Goal: Information Seeking & Learning: Learn about a topic

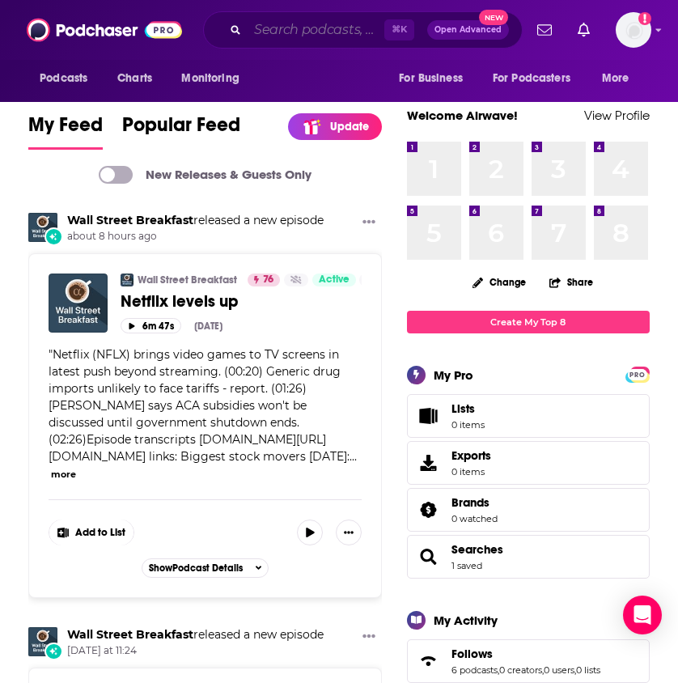
click at [275, 29] on input "Search podcasts, credits, & more..." at bounding box center [315, 30] width 137 height 26
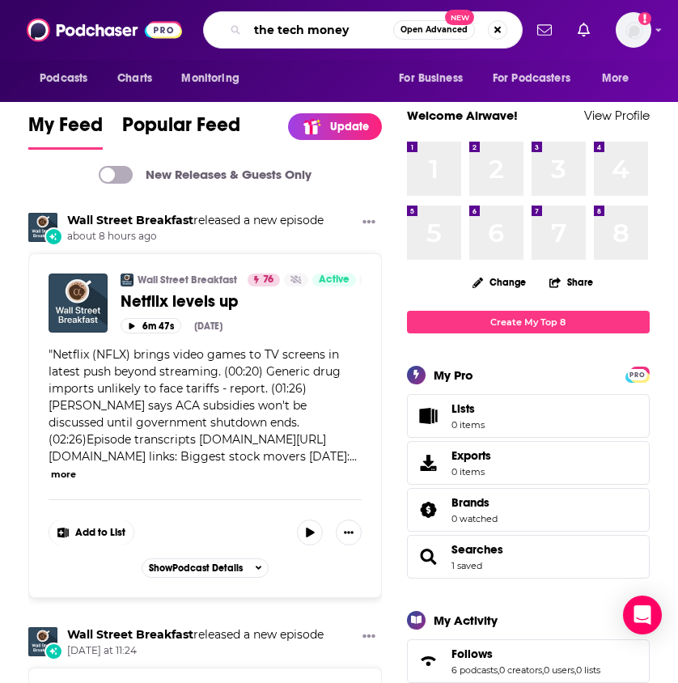
type input "the tech money"
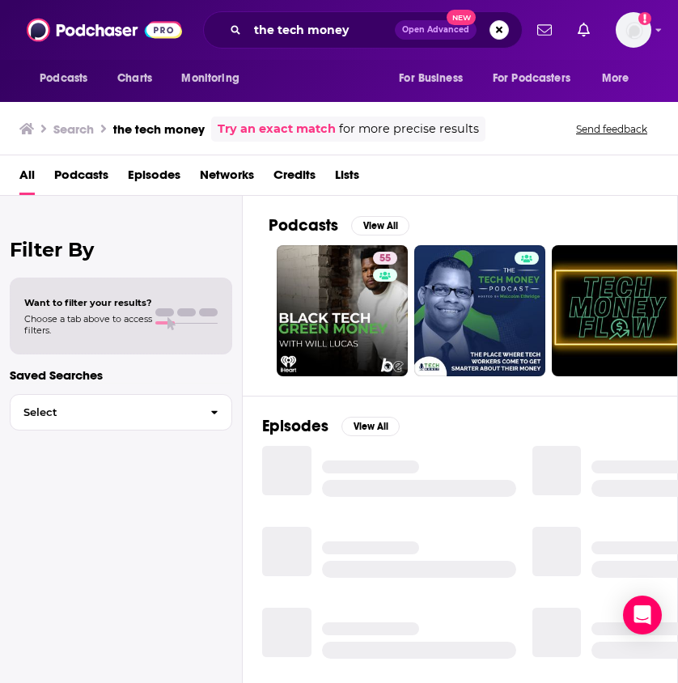
click at [346, 298] on link "55" at bounding box center [342, 310] width 131 height 131
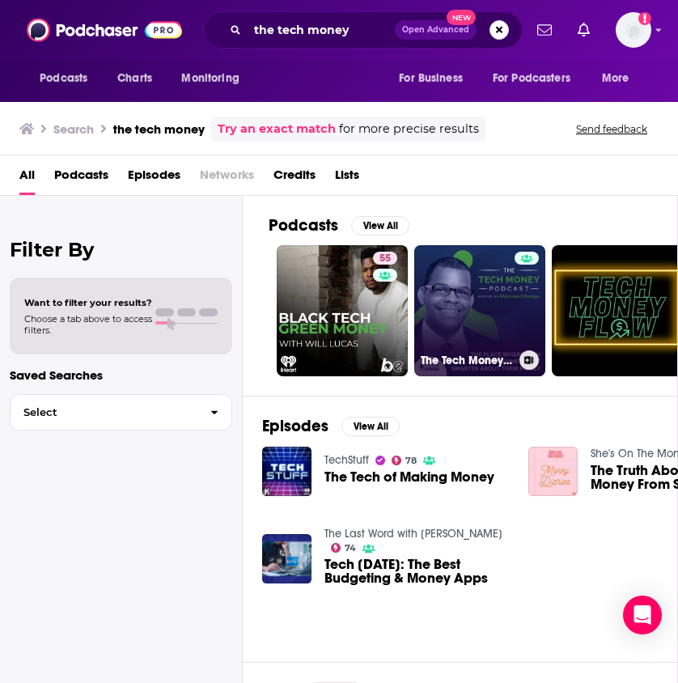
click at [498, 325] on link "The Tech Money Podcast" at bounding box center [479, 310] width 131 height 131
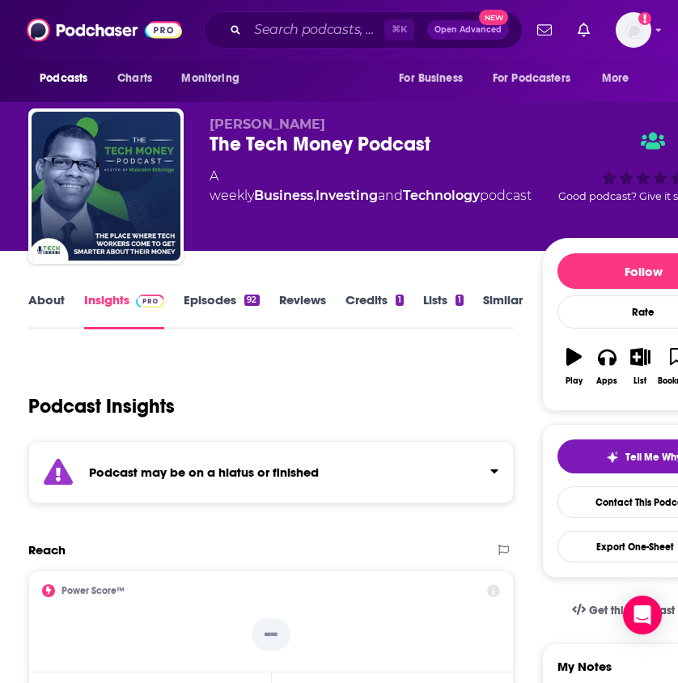
click at [452, 463] on div "Podcast may be on a hiatus or finished" at bounding box center [270, 472] width 485 height 62
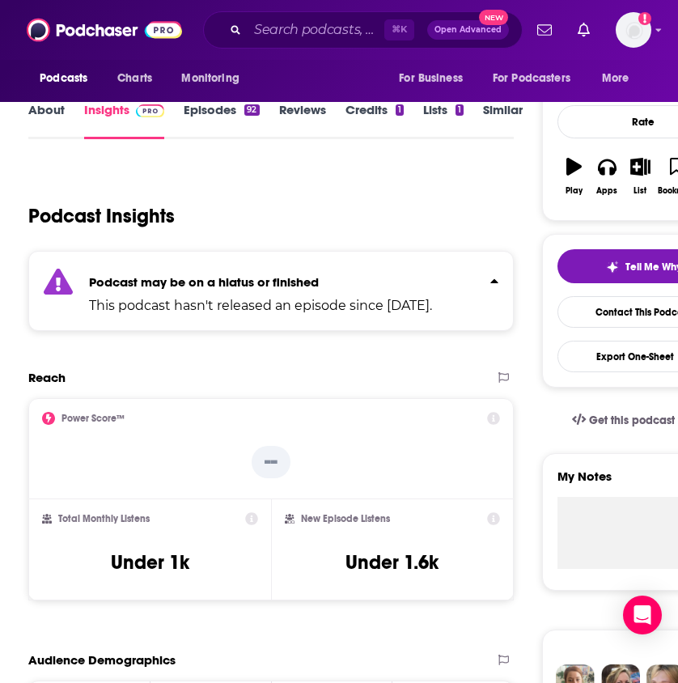
scroll to position [194, 0]
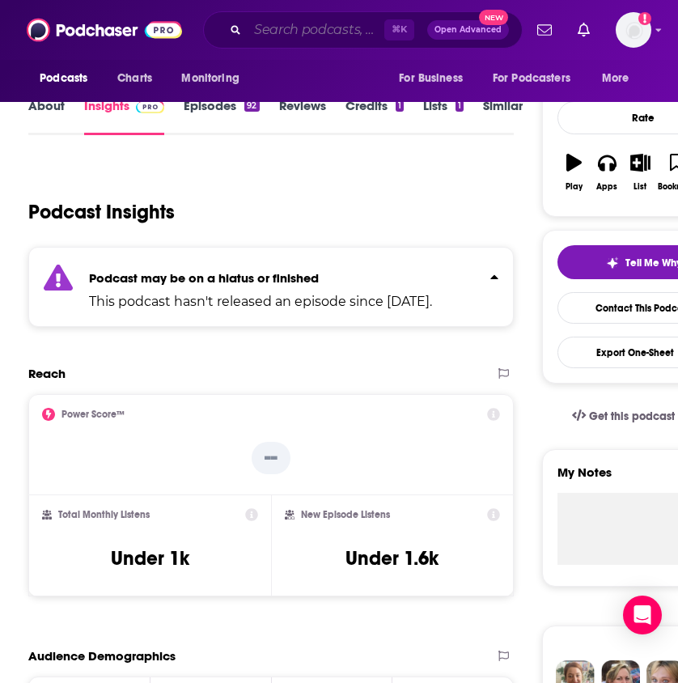
click at [296, 33] on input "Search podcasts, credits, & more..." at bounding box center [315, 30] width 137 height 26
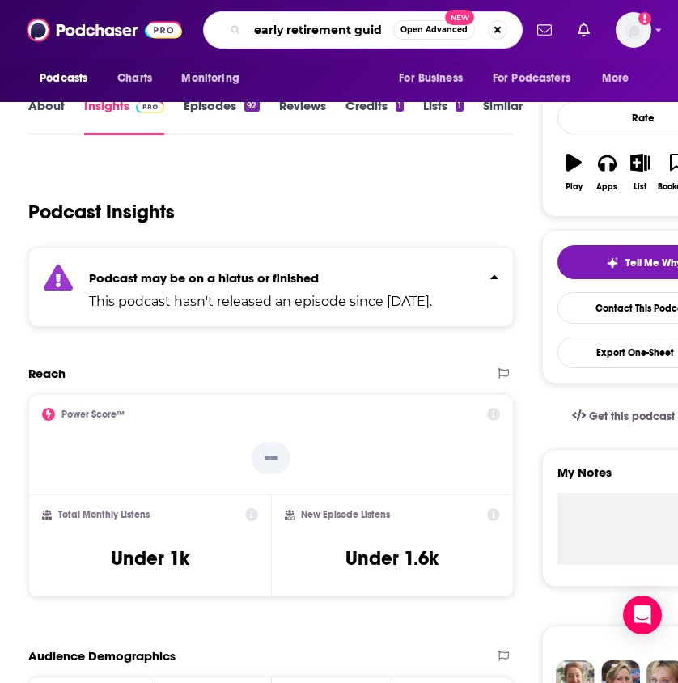
type input "early retirement guide"
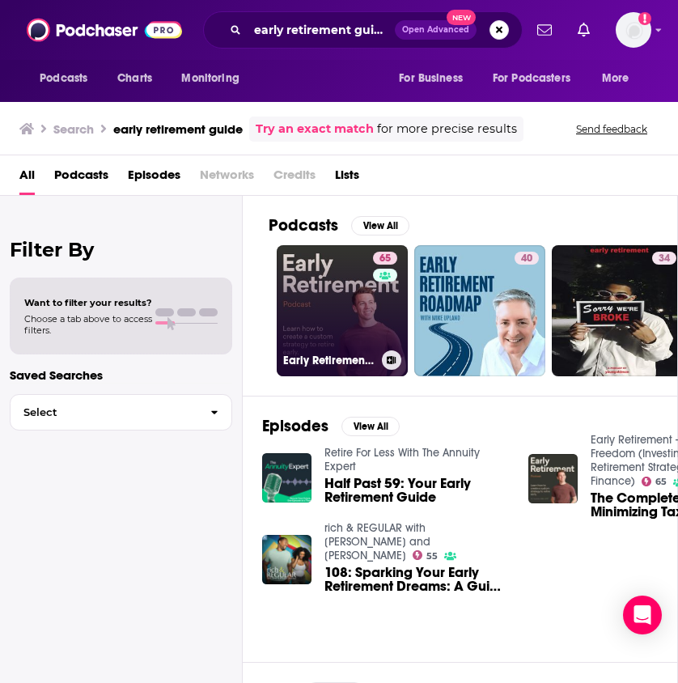
click at [340, 297] on link "65 Early Retirement - Financial Freedom (Investing, Tax Planning, Retirement St…" at bounding box center [342, 310] width 131 height 131
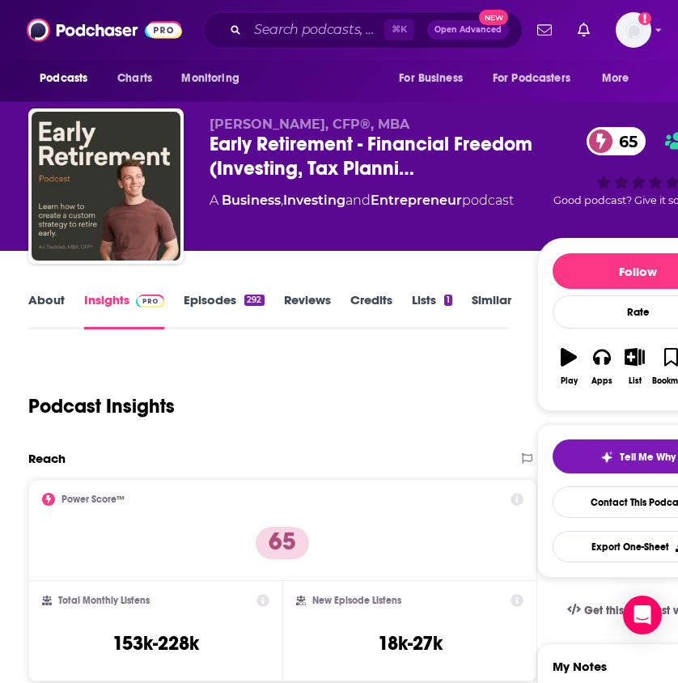
scroll to position [11, 0]
